Goal: Task Accomplishment & Management: Complete application form

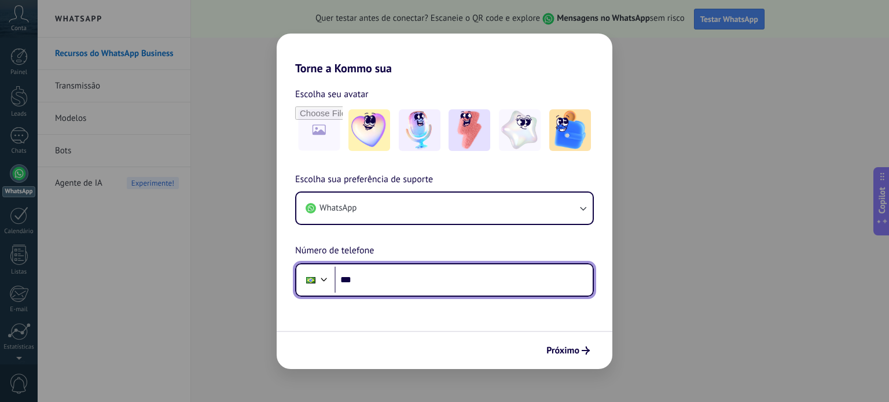
click at [389, 282] on input "***" at bounding box center [464, 280] width 258 height 27
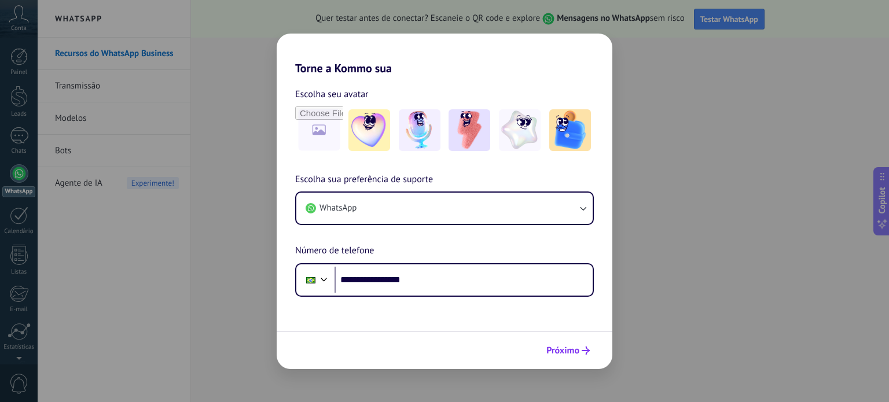
click at [563, 354] on span "Próximo" at bounding box center [563, 351] width 33 height 8
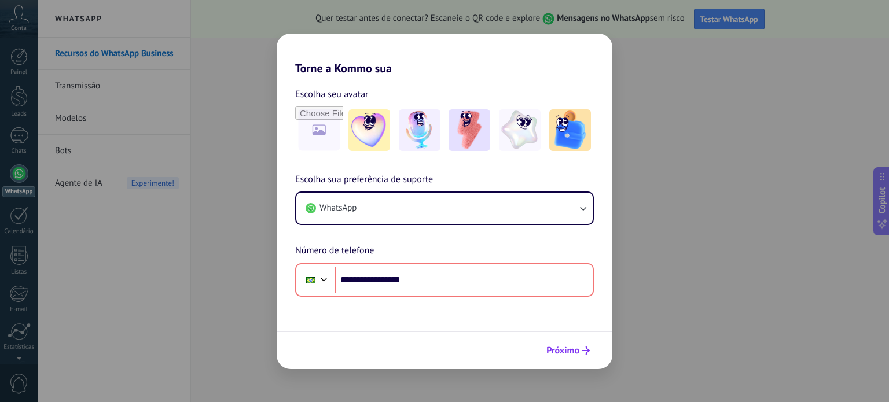
click at [546, 350] on button "Próximo" at bounding box center [568, 351] width 54 height 20
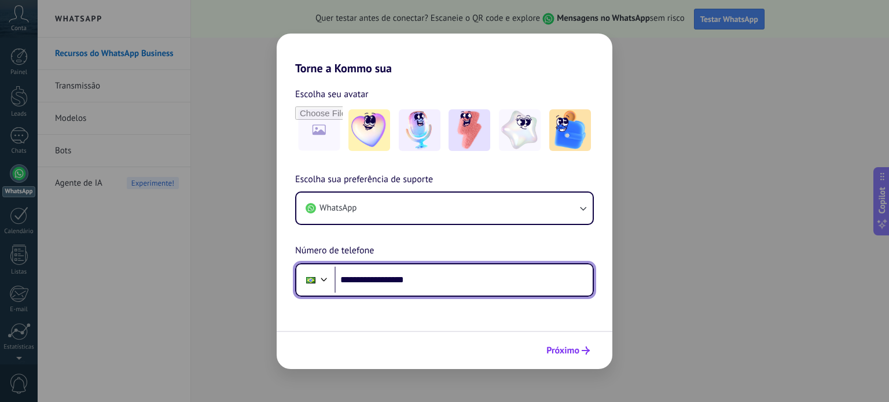
type input "**********"
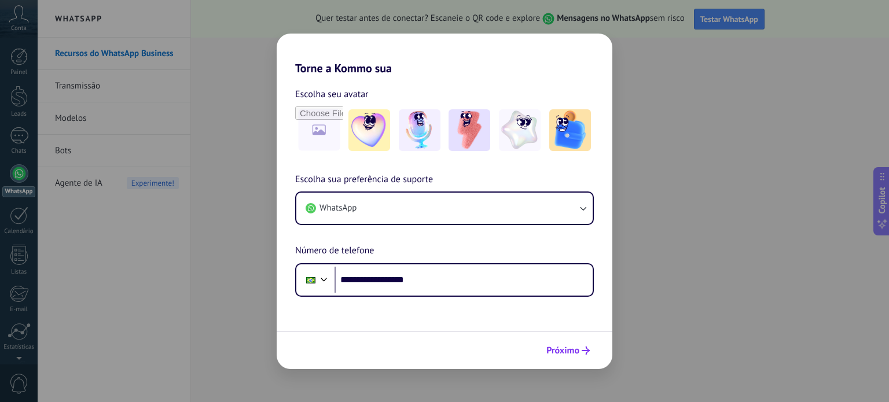
click at [558, 345] on button "Próximo" at bounding box center [568, 351] width 54 height 20
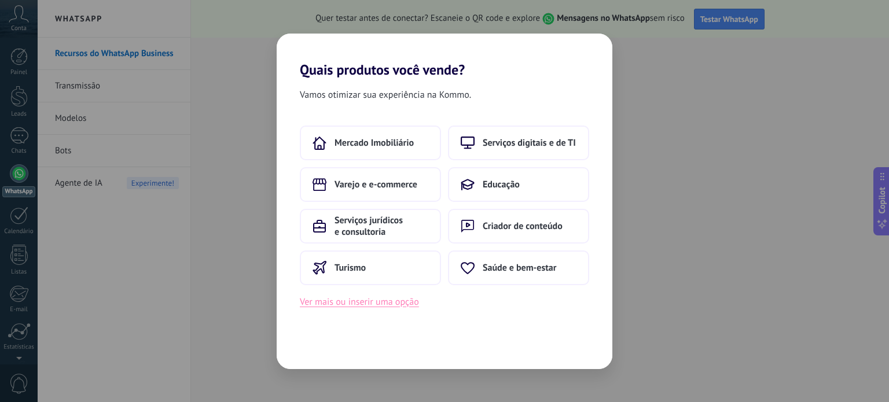
click at [363, 304] on button "Ver mais ou inserir uma opção" at bounding box center [359, 302] width 119 height 15
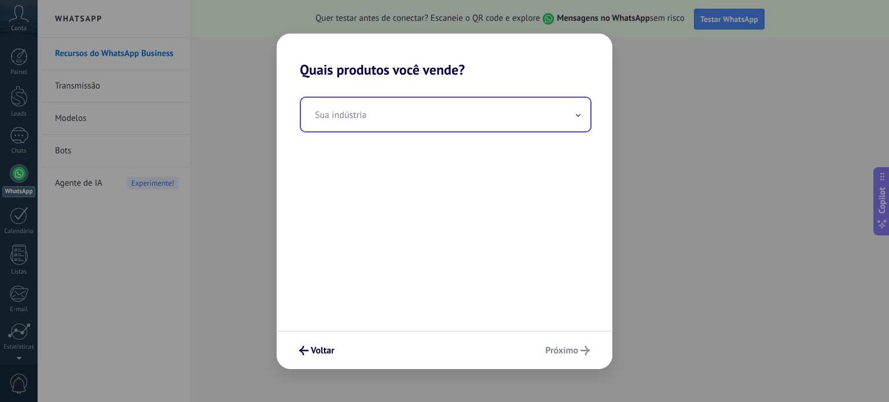
click at [359, 112] on input "text" at bounding box center [446, 115] width 290 height 34
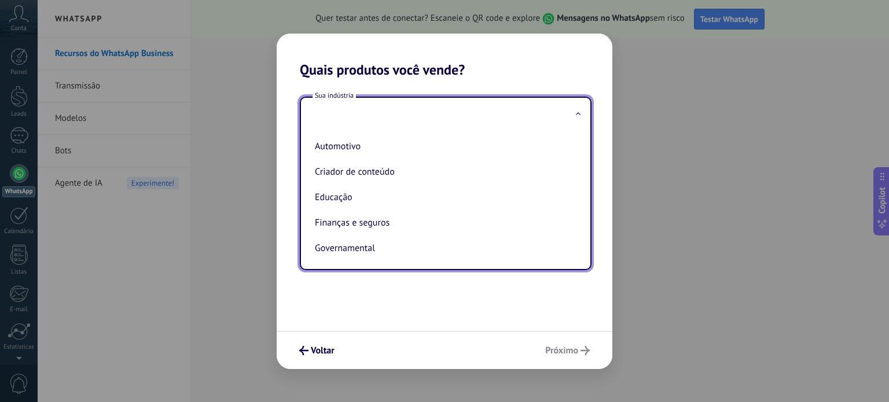
click at [357, 125] on input "text" at bounding box center [446, 115] width 290 height 34
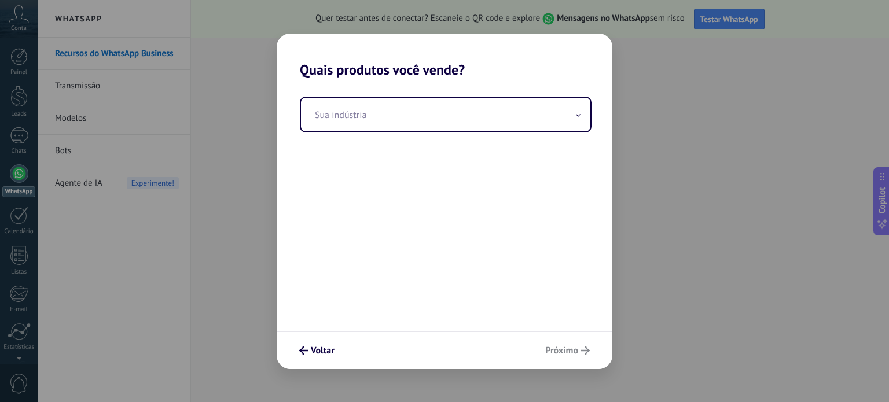
click at [548, 353] on div "Voltar Próximo" at bounding box center [445, 350] width 336 height 38
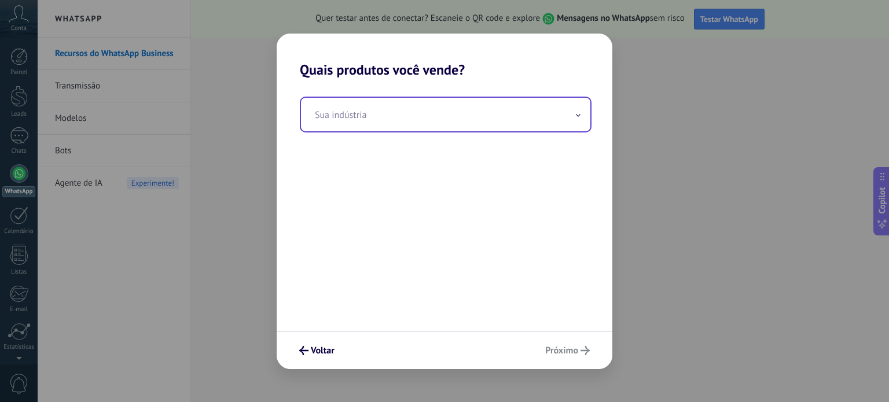
click at [385, 120] on input "text" at bounding box center [446, 115] width 290 height 34
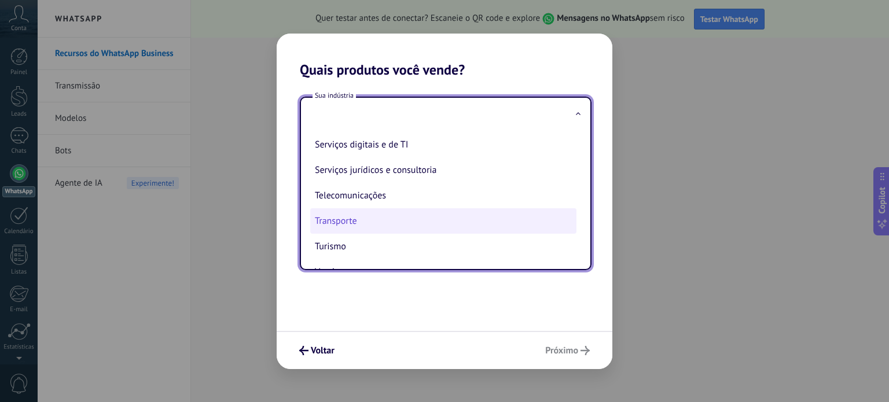
scroll to position [257, 0]
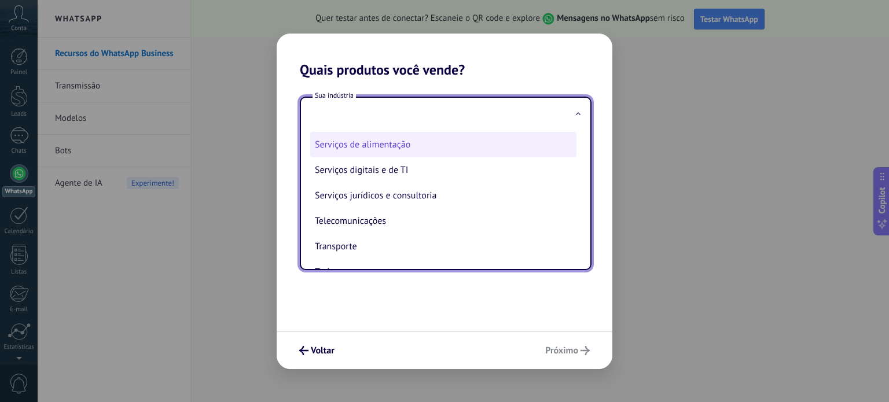
click at [383, 147] on li "Serviços de alimentação" at bounding box center [443, 144] width 266 height 25
type input "**********"
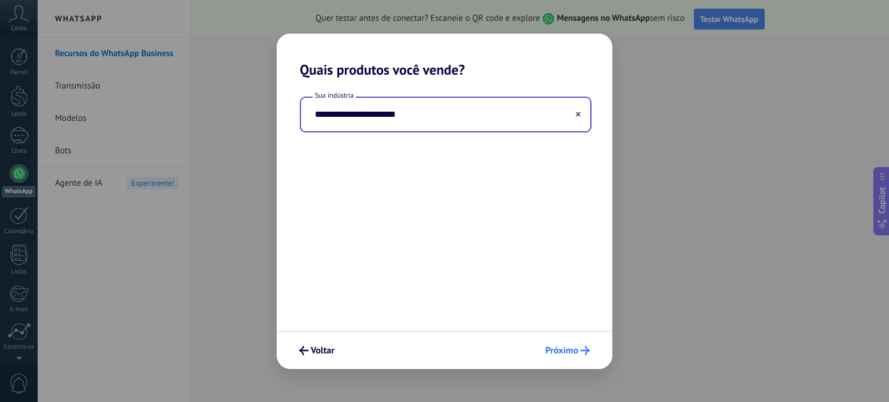
click at [547, 354] on span "Próximo" at bounding box center [562, 351] width 33 height 8
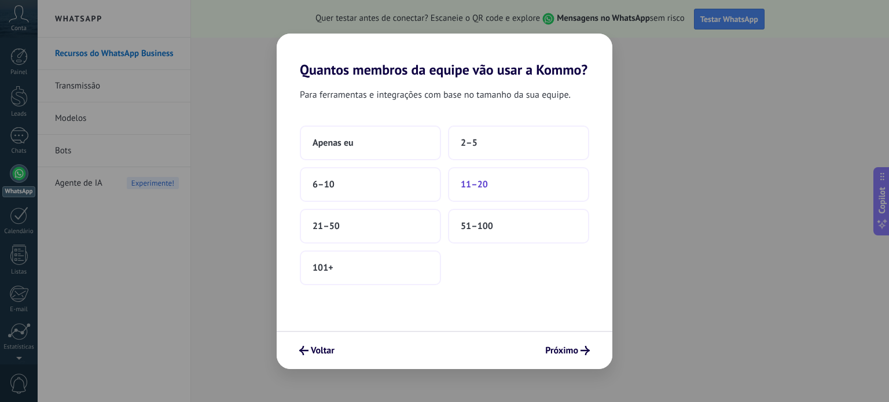
click at [486, 189] on span "11–20" at bounding box center [474, 185] width 27 height 12
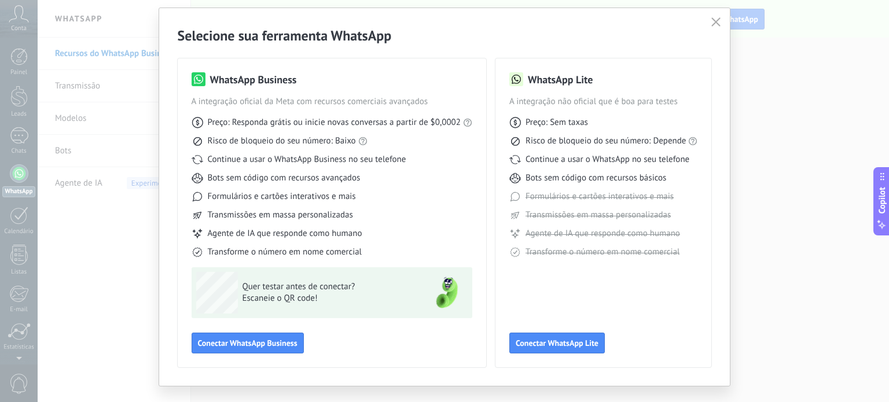
scroll to position [52, 0]
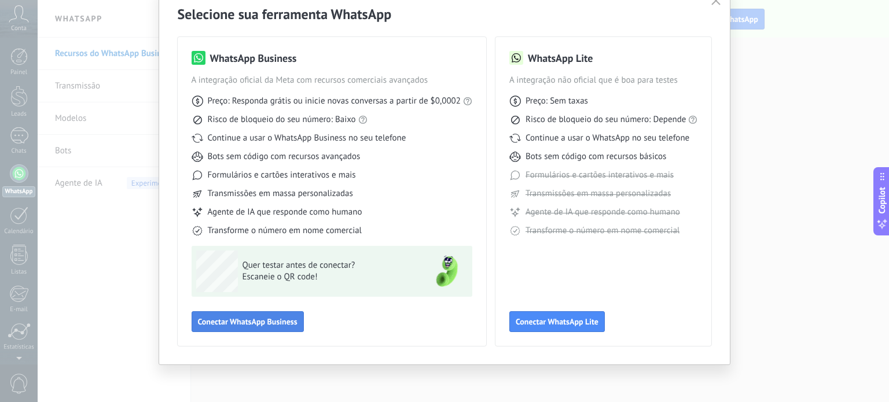
click at [240, 320] on span "Conectar WhatsApp Business" at bounding box center [248, 322] width 100 height 8
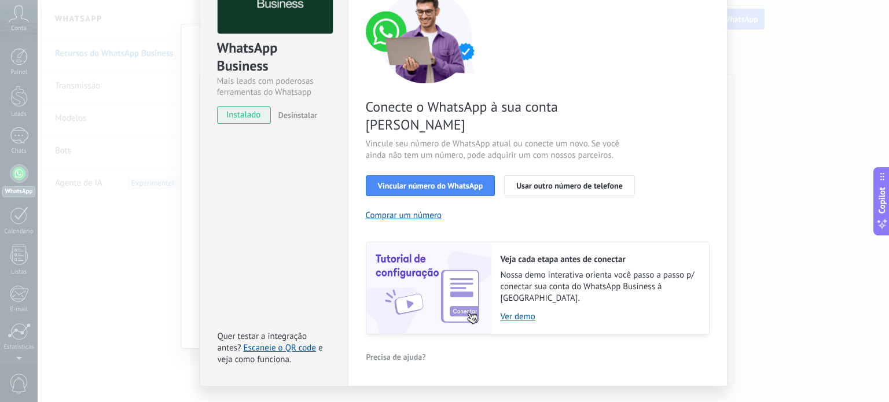
scroll to position [0, 0]
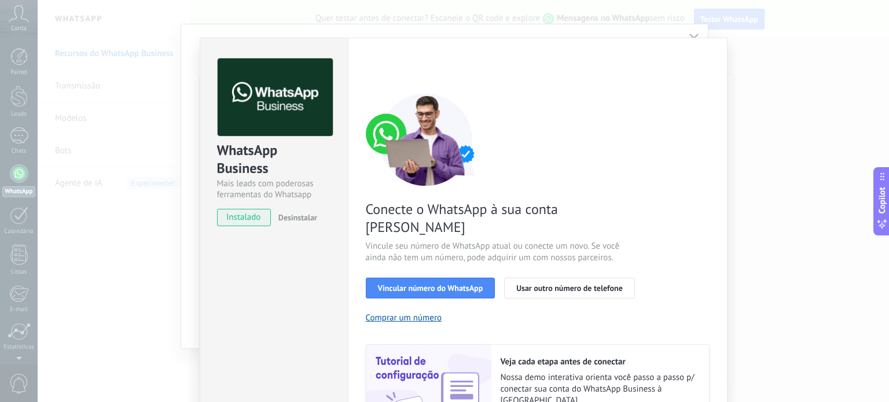
click at [243, 224] on span "instalado" at bounding box center [244, 217] width 53 height 17
click at [243, 217] on span "instalado" at bounding box center [244, 217] width 53 height 17
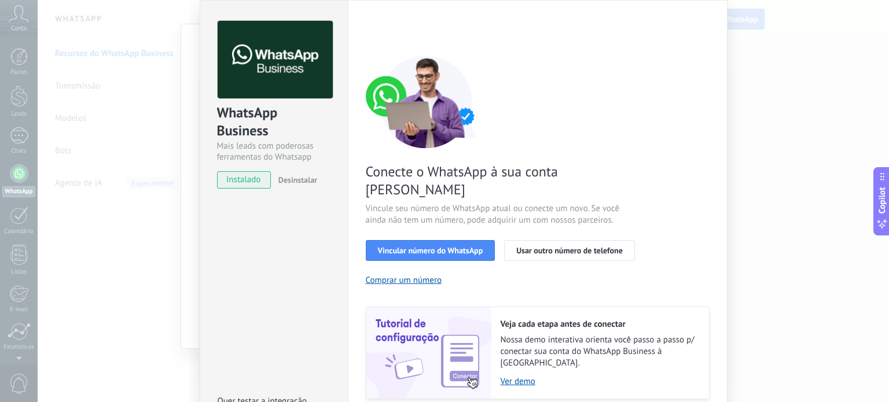
scroll to position [58, 0]
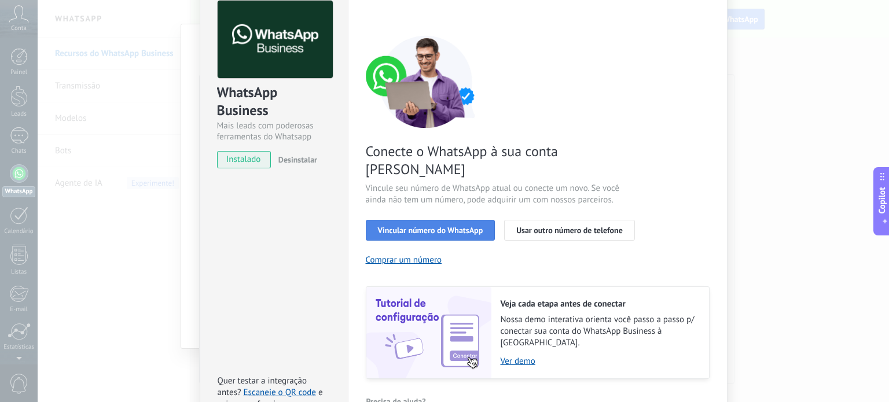
click at [455, 226] on span "Vincular número do WhatsApp" at bounding box center [430, 230] width 105 height 8
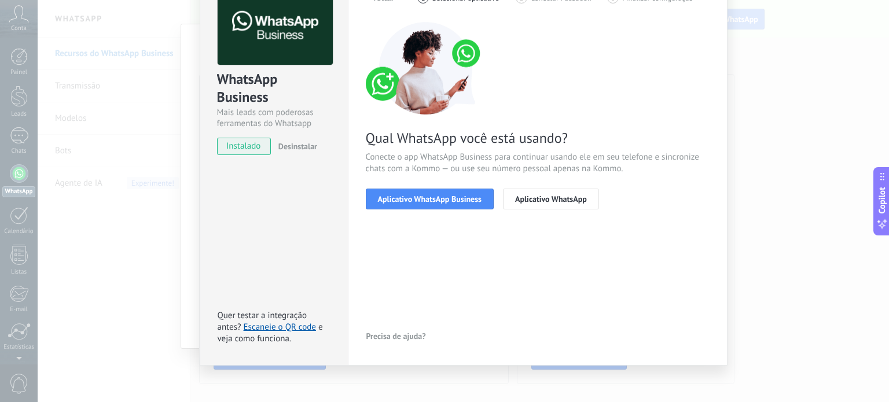
scroll to position [78, 0]
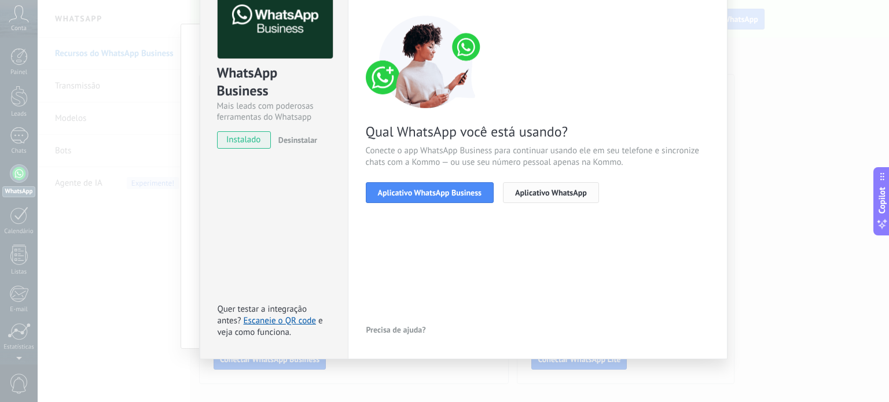
click at [533, 195] on span "Aplicativo WhatsApp" at bounding box center [551, 193] width 72 height 8
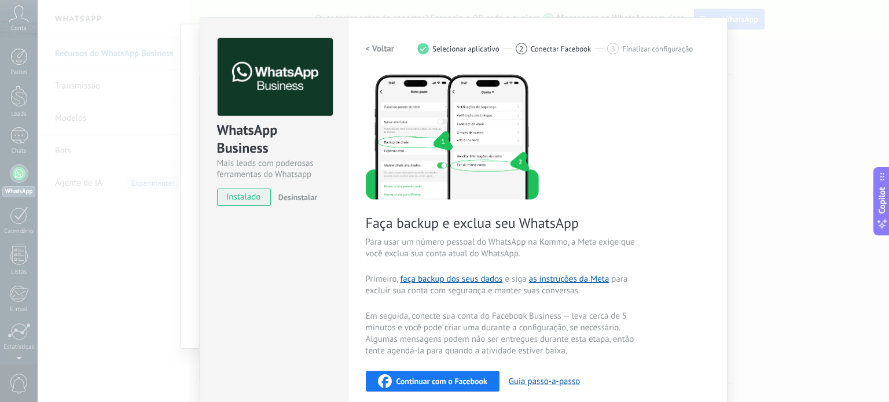
scroll to position [0, 0]
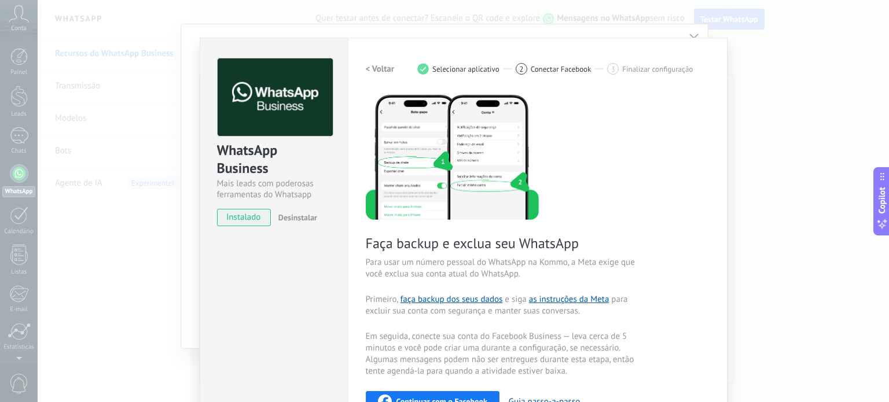
click at [241, 215] on span "instalado" at bounding box center [244, 217] width 53 height 17
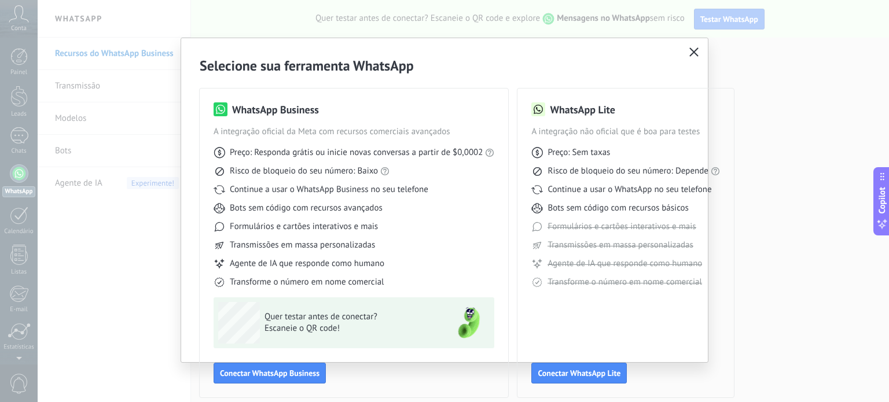
click at [691, 53] on icon "button" at bounding box center [694, 51] width 9 height 9
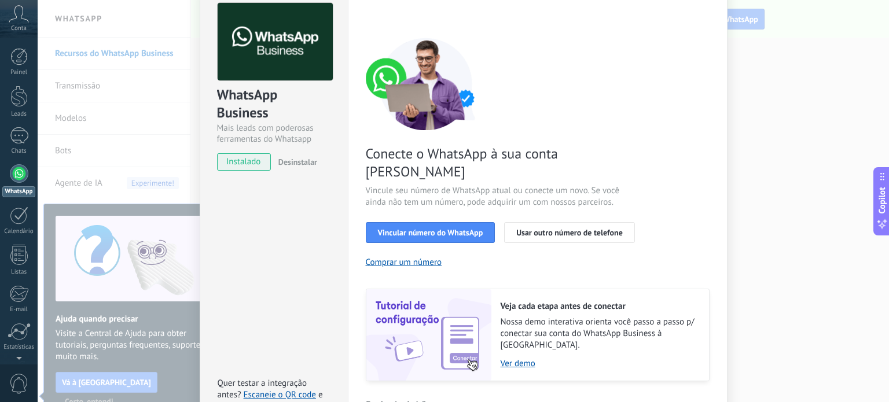
scroll to position [103, 0]
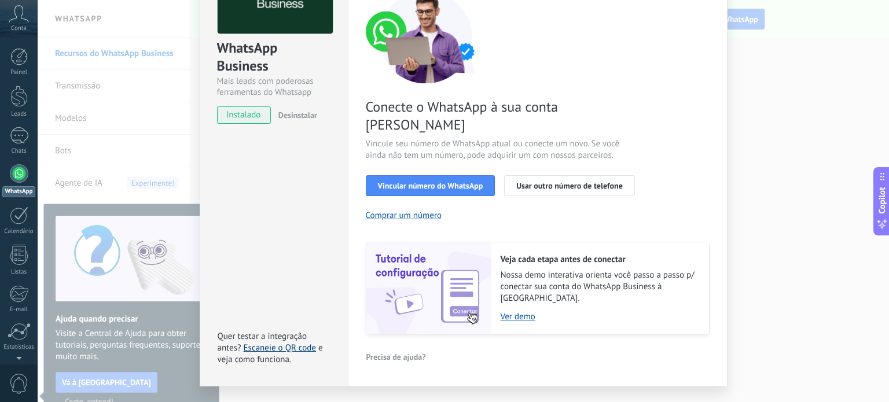
click at [276, 343] on link "Escaneie o QR code" at bounding box center [280, 348] width 72 height 11
